Goal: Book appointment/travel/reservation

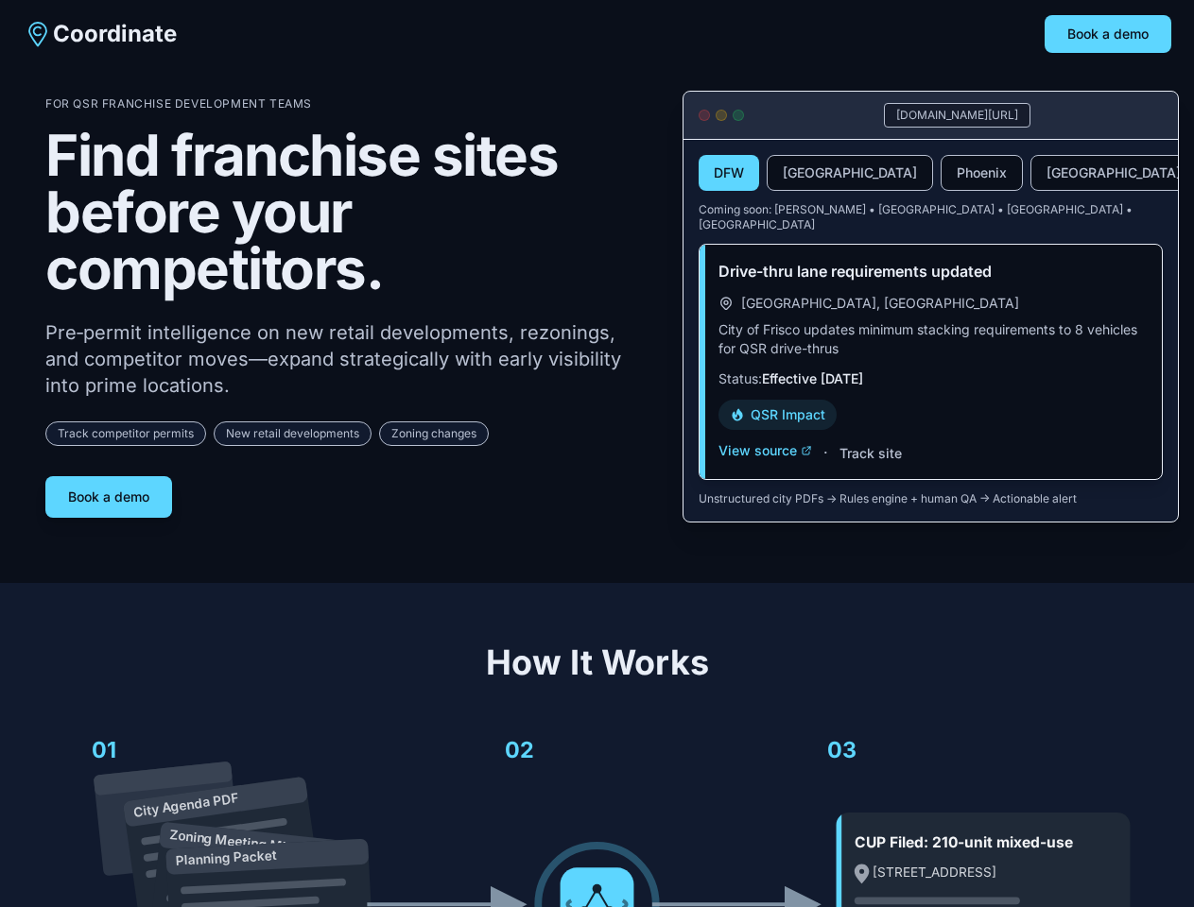
click at [596, 454] on div "For QSR Franchise Development Teams Find franchise sites before your competitor…" at bounding box center [348, 307] width 607 height 422
click at [1108, 34] on button "Book a demo" at bounding box center [1107, 34] width 127 height 38
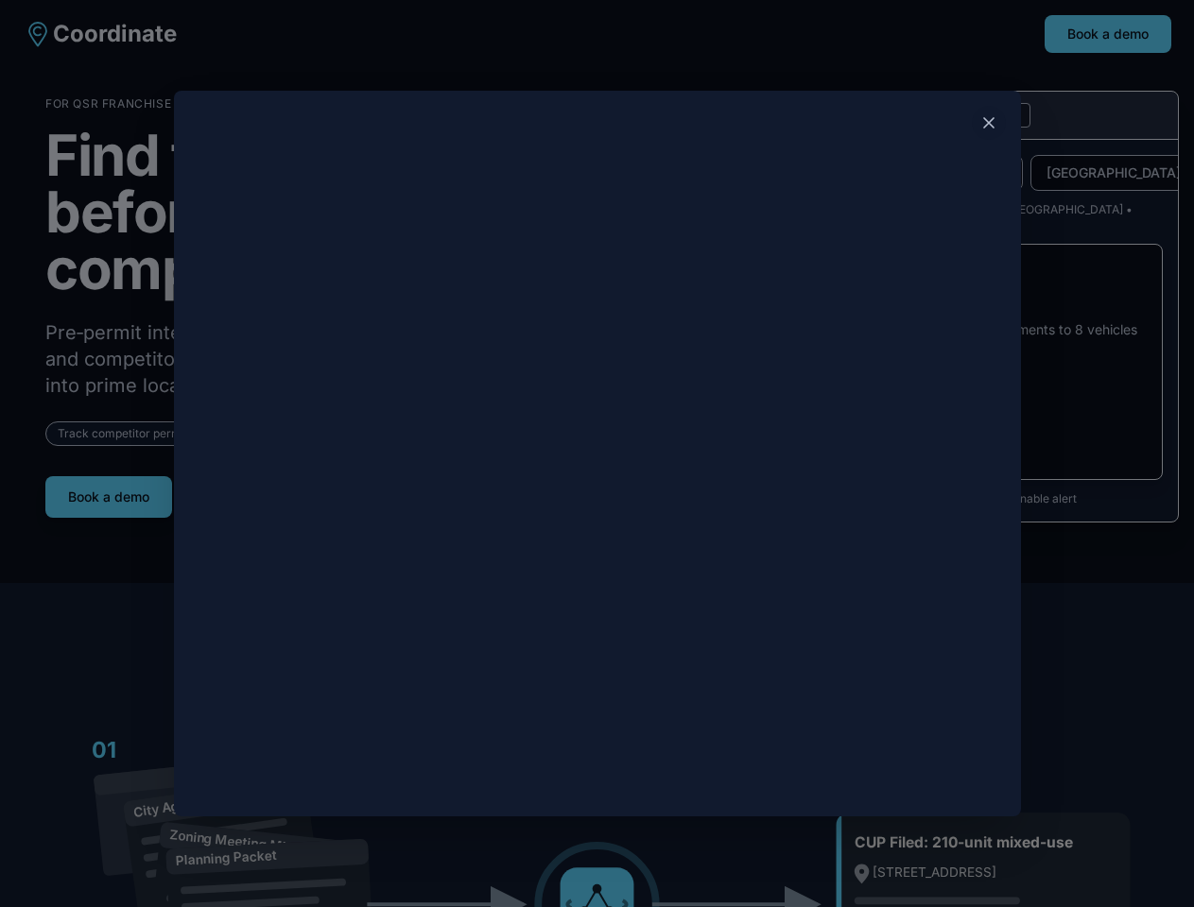
click at [109, 491] on div at bounding box center [597, 453] width 1194 height 907
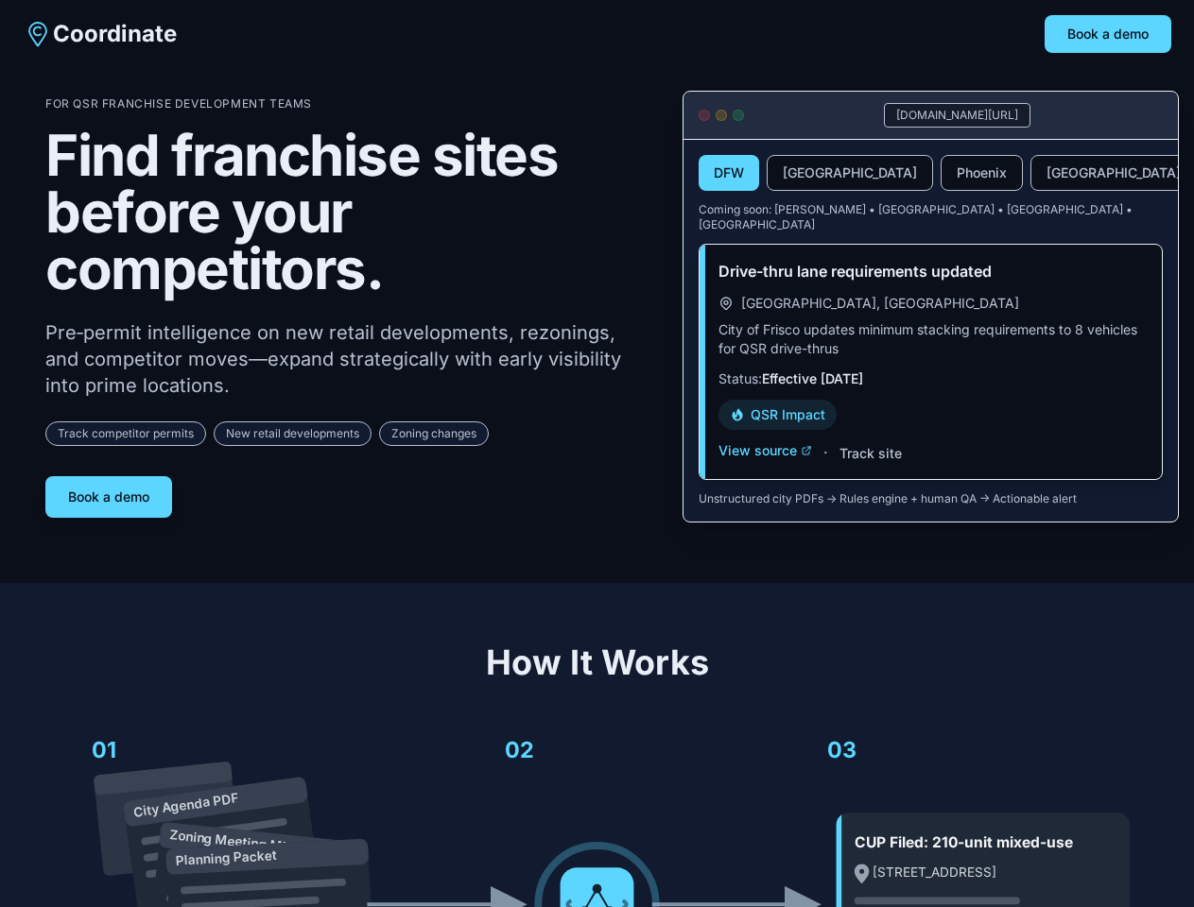
click at [729, 176] on button "DFW" at bounding box center [728, 173] width 60 height 36
click at [805, 176] on button "[GEOGRAPHIC_DATA]" at bounding box center [850, 173] width 166 height 36
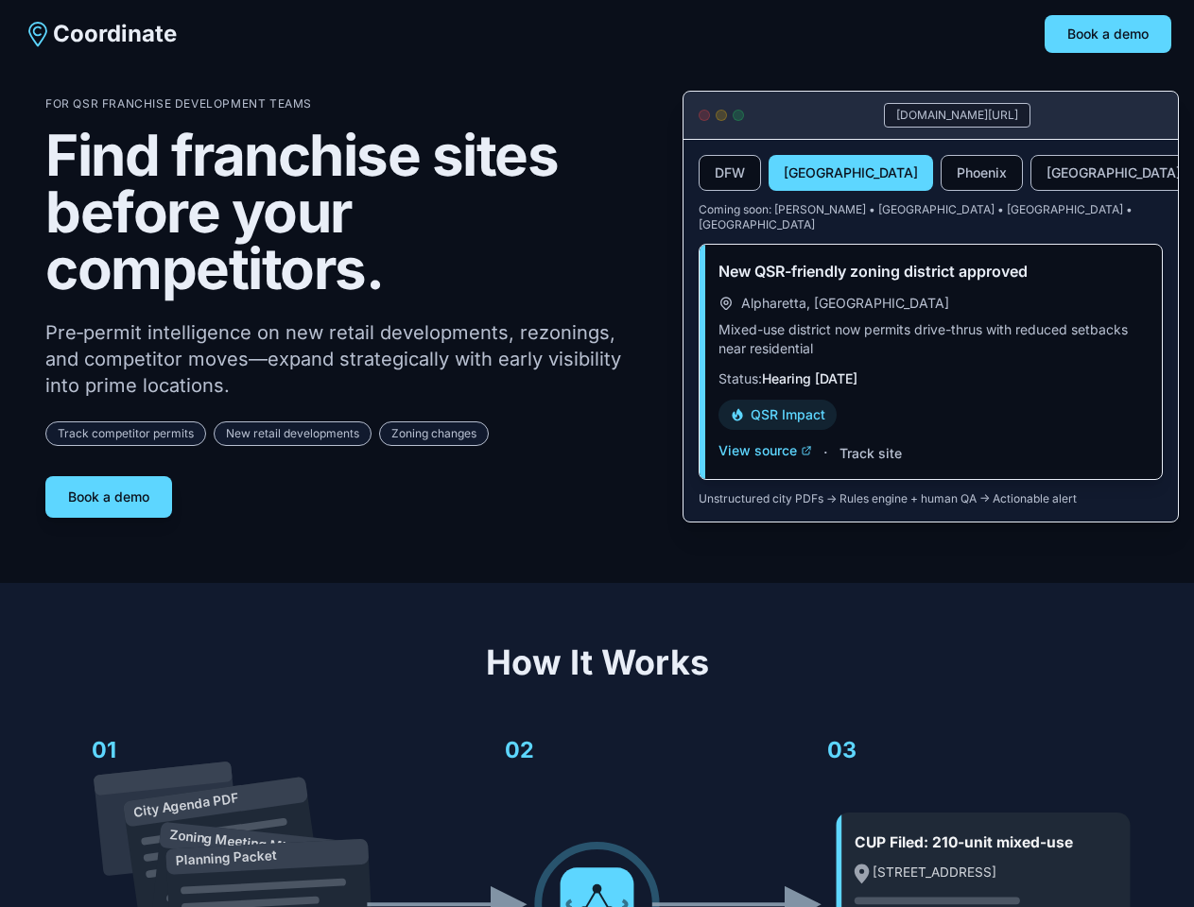
click at [940, 176] on button "Phoenix" at bounding box center [981, 173] width 82 height 36
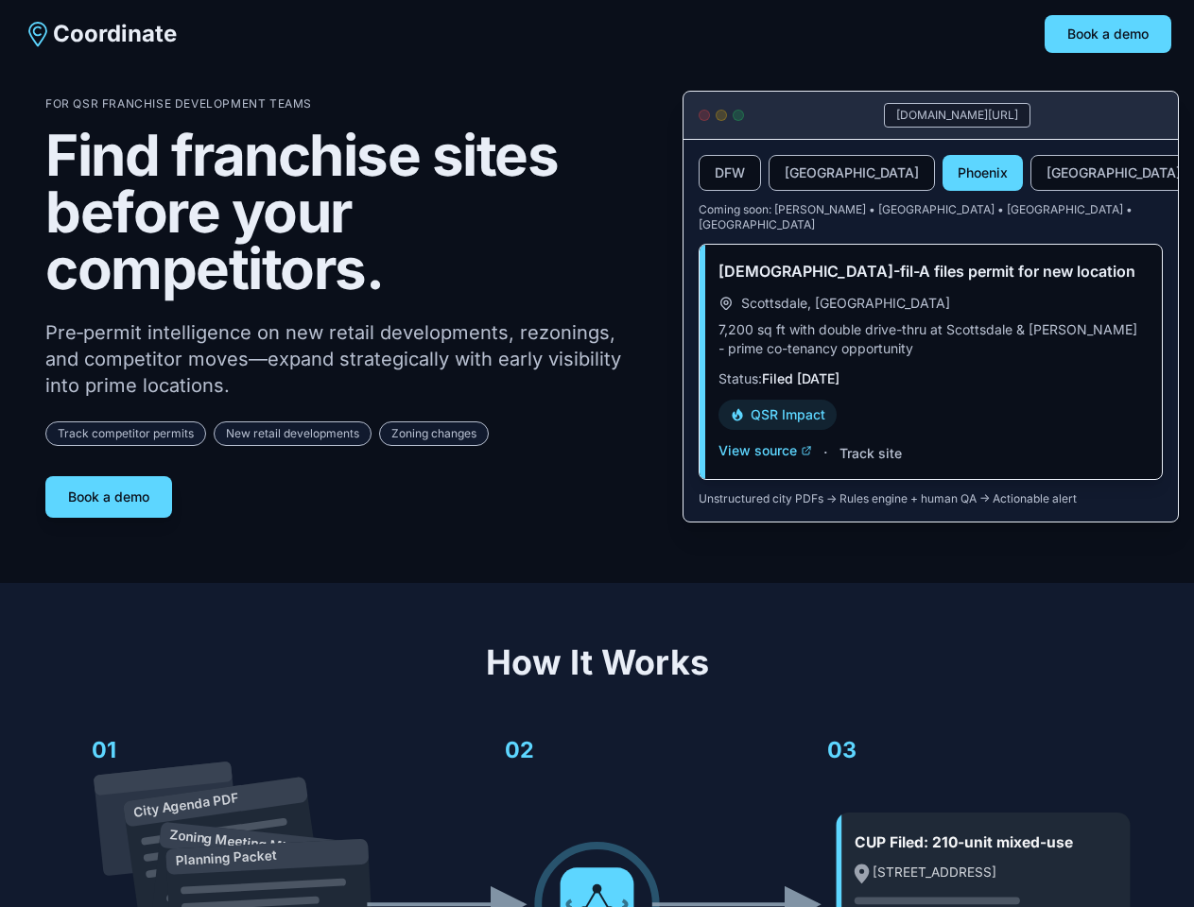
click at [1030, 176] on button "[GEOGRAPHIC_DATA]" at bounding box center [1113, 173] width 166 height 36
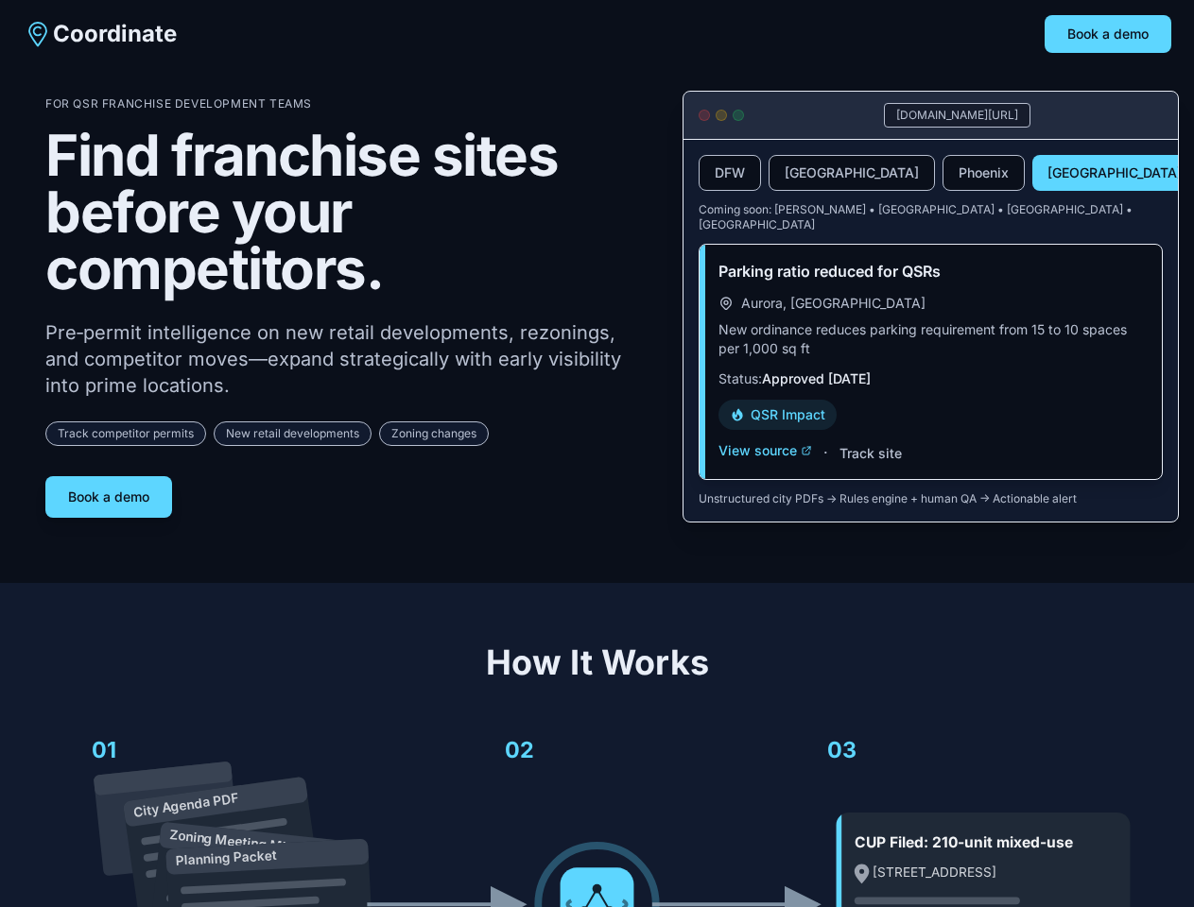
click at [765, 441] on button "View source" at bounding box center [765, 450] width 94 height 19
click at [870, 444] on button "Track site" at bounding box center [870, 453] width 62 height 19
